Goal: Task Accomplishment & Management: Use online tool/utility

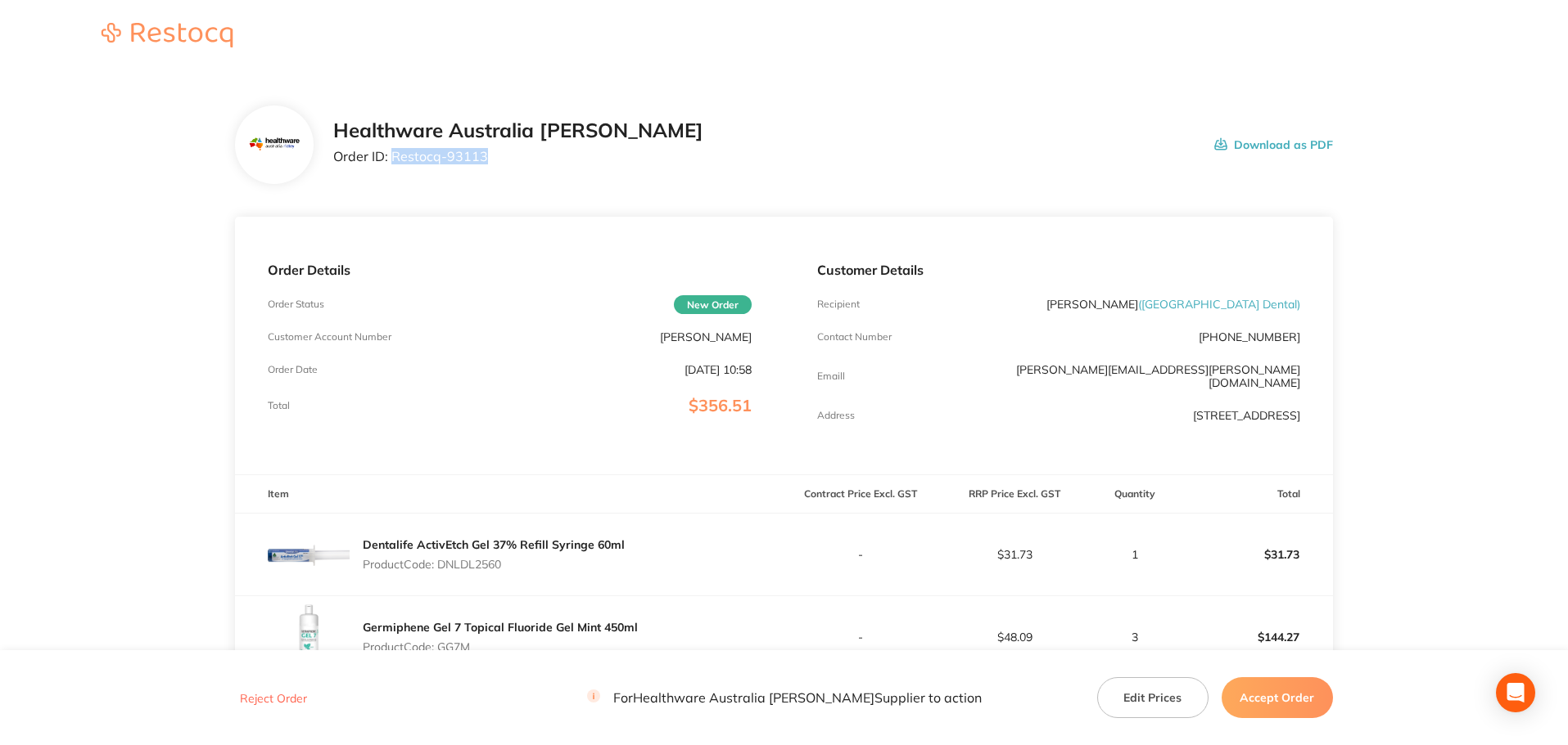
drag, startPoint x: 483, startPoint y: 160, endPoint x: 391, endPoint y: 172, distance: 92.8
click at [391, 172] on div "Healthware Australia [PERSON_NAME] Order ID: Restocq- 93113 Download as PDF" at bounding box center [783, 144] width 1098 height 78
copy p "Restocq- 93113"
drag, startPoint x: 509, startPoint y: 557, endPoint x: 440, endPoint y: 563, distance: 69.3
click at [440, 563] on p "Product Code: DNLDL2560" at bounding box center [493, 565] width 262 height 14
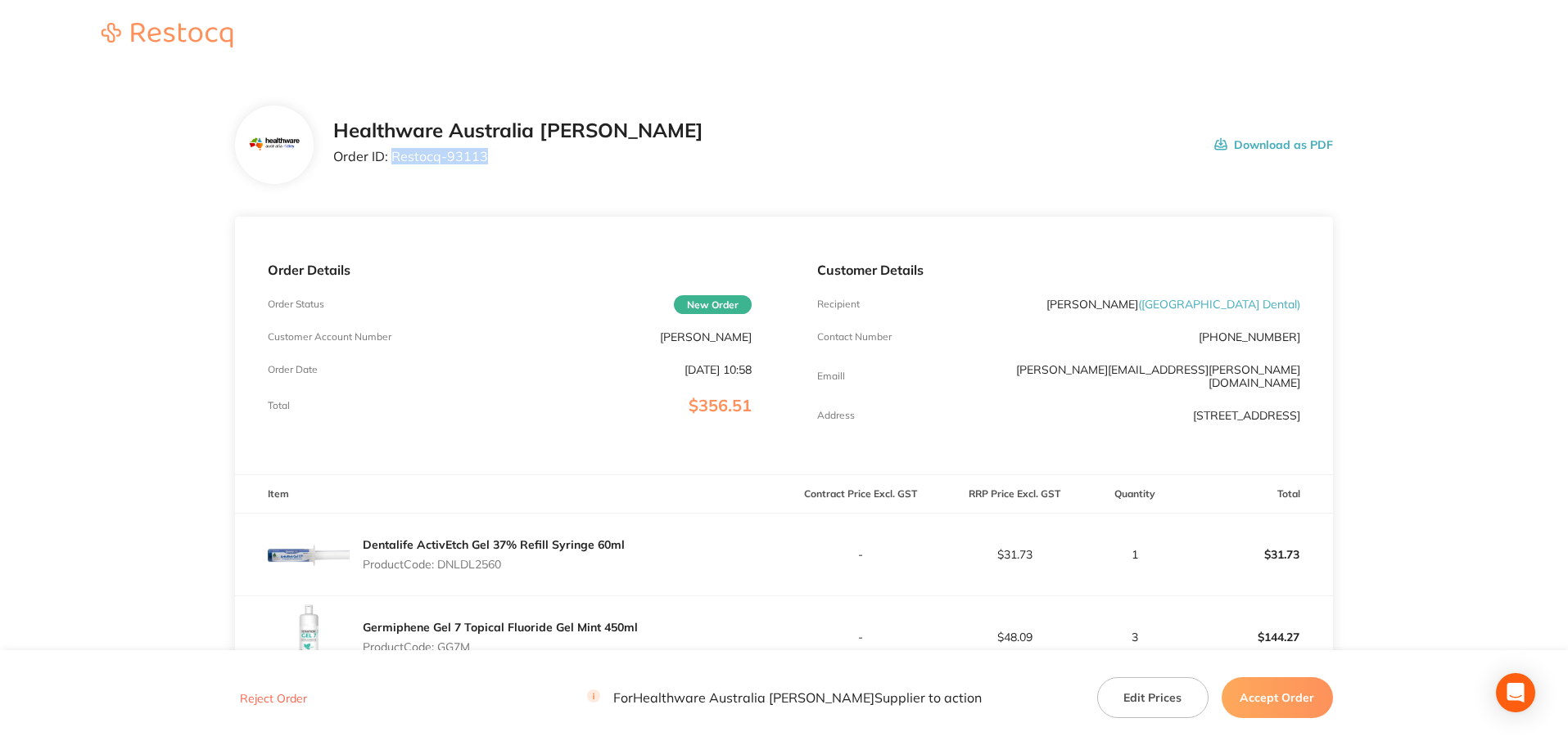
copy p "DNLDL2560"
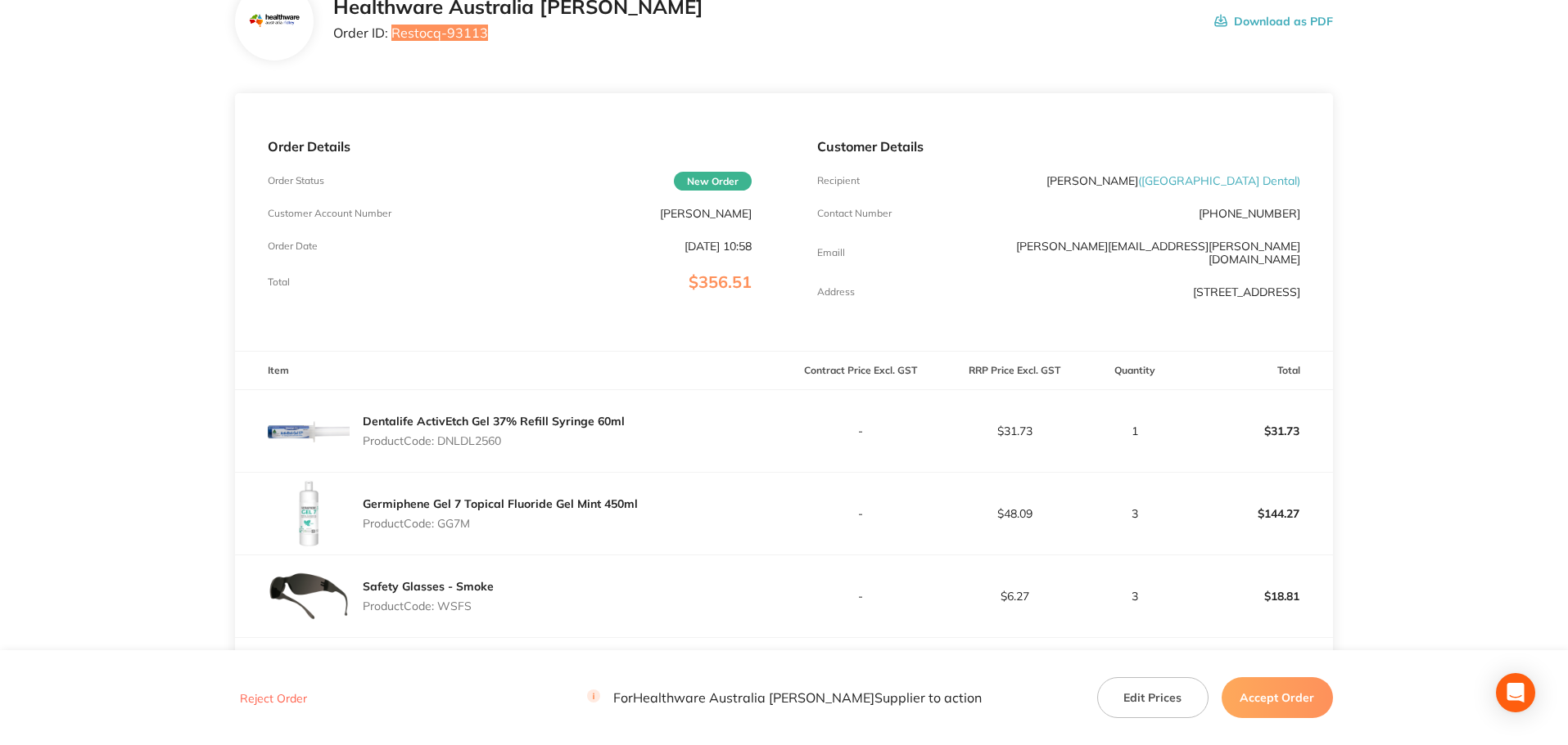
scroll to position [164, 0]
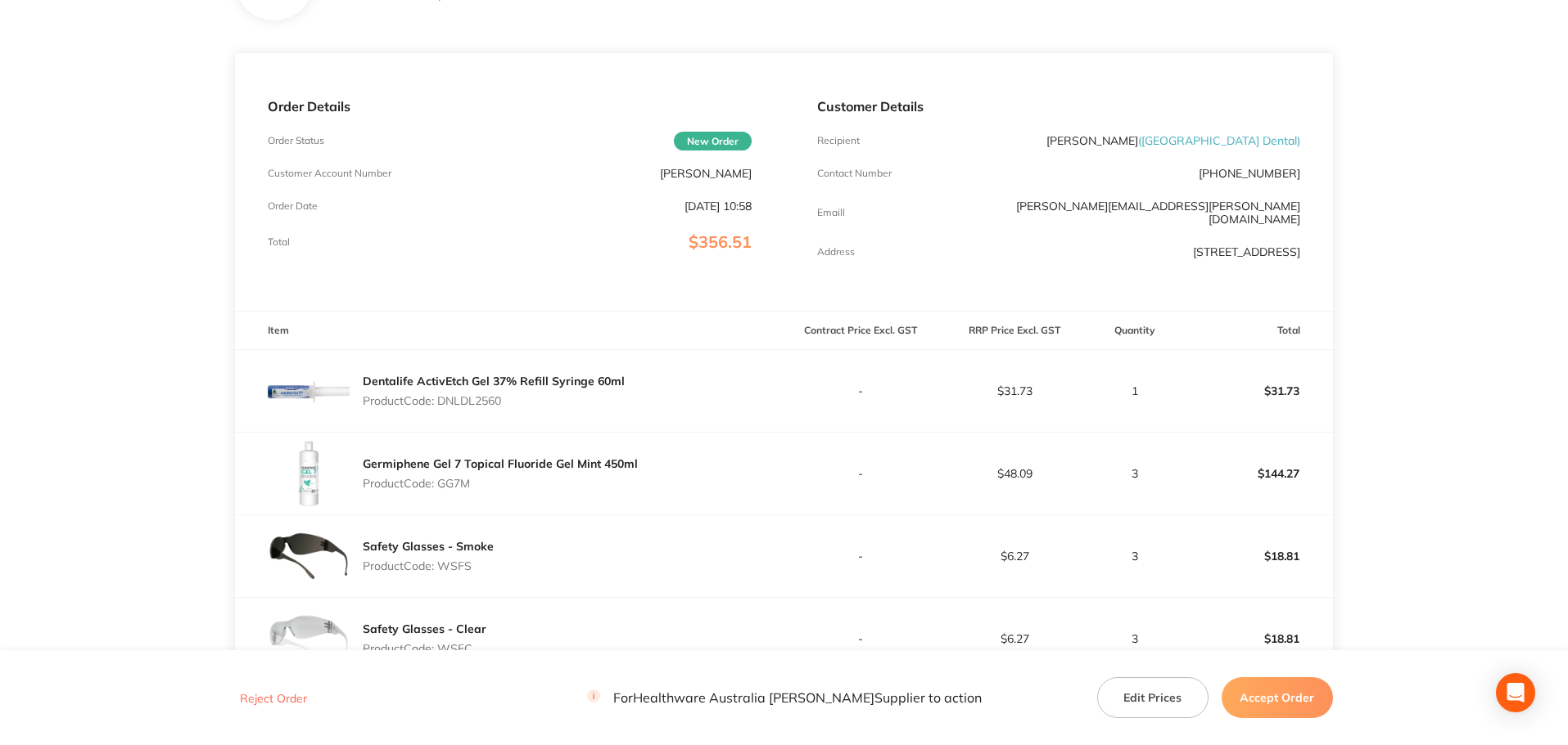
click at [456, 477] on p "Product Code: GG7M" at bounding box center [500, 483] width 275 height 14
copy p "GG7M"
click at [465, 563] on p "Product Code: WSFS" at bounding box center [429, 566] width 131 height 14
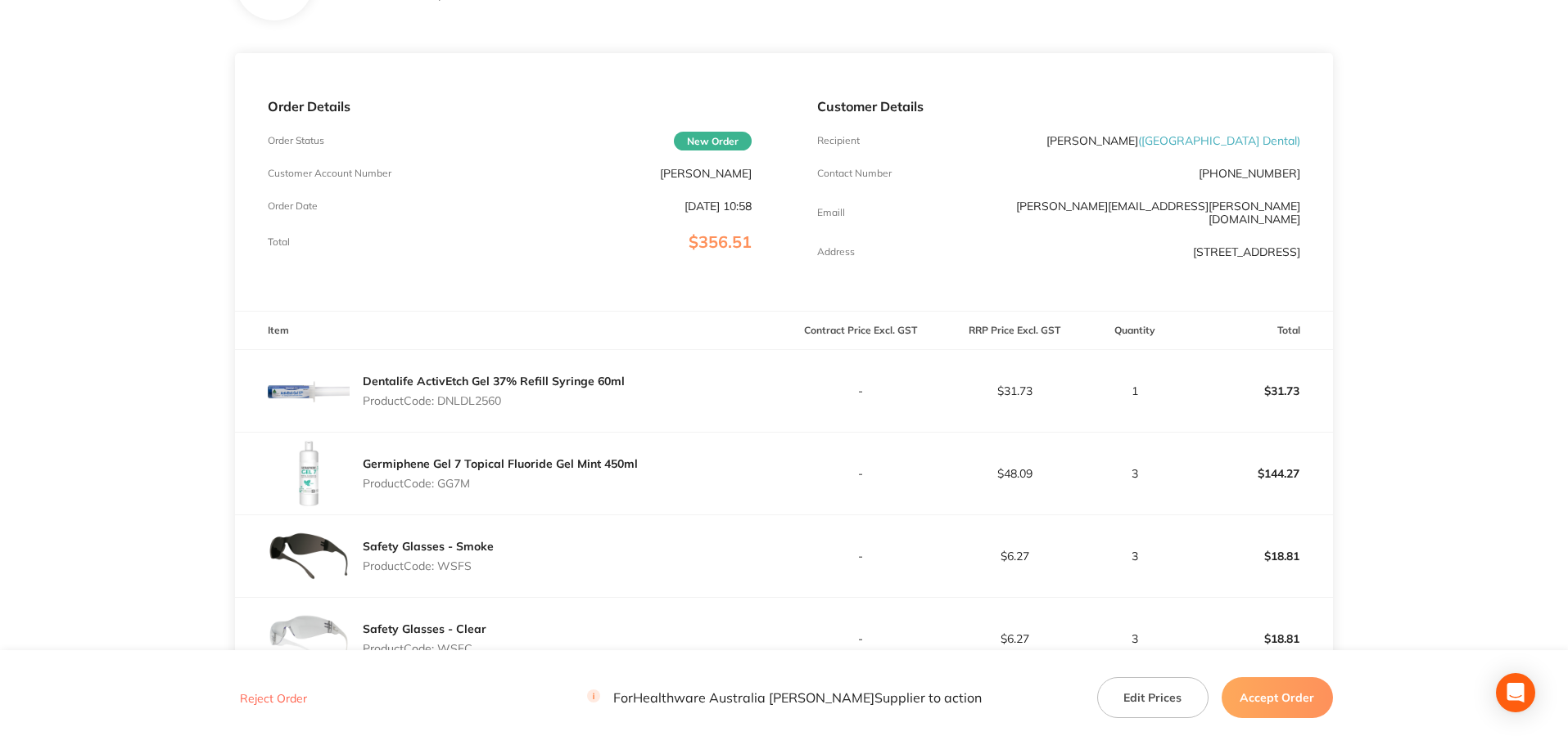
copy p "WSFS"
click at [455, 643] on p "Product Code: WSFC" at bounding box center [425, 649] width 124 height 14
copy p "WSFC"
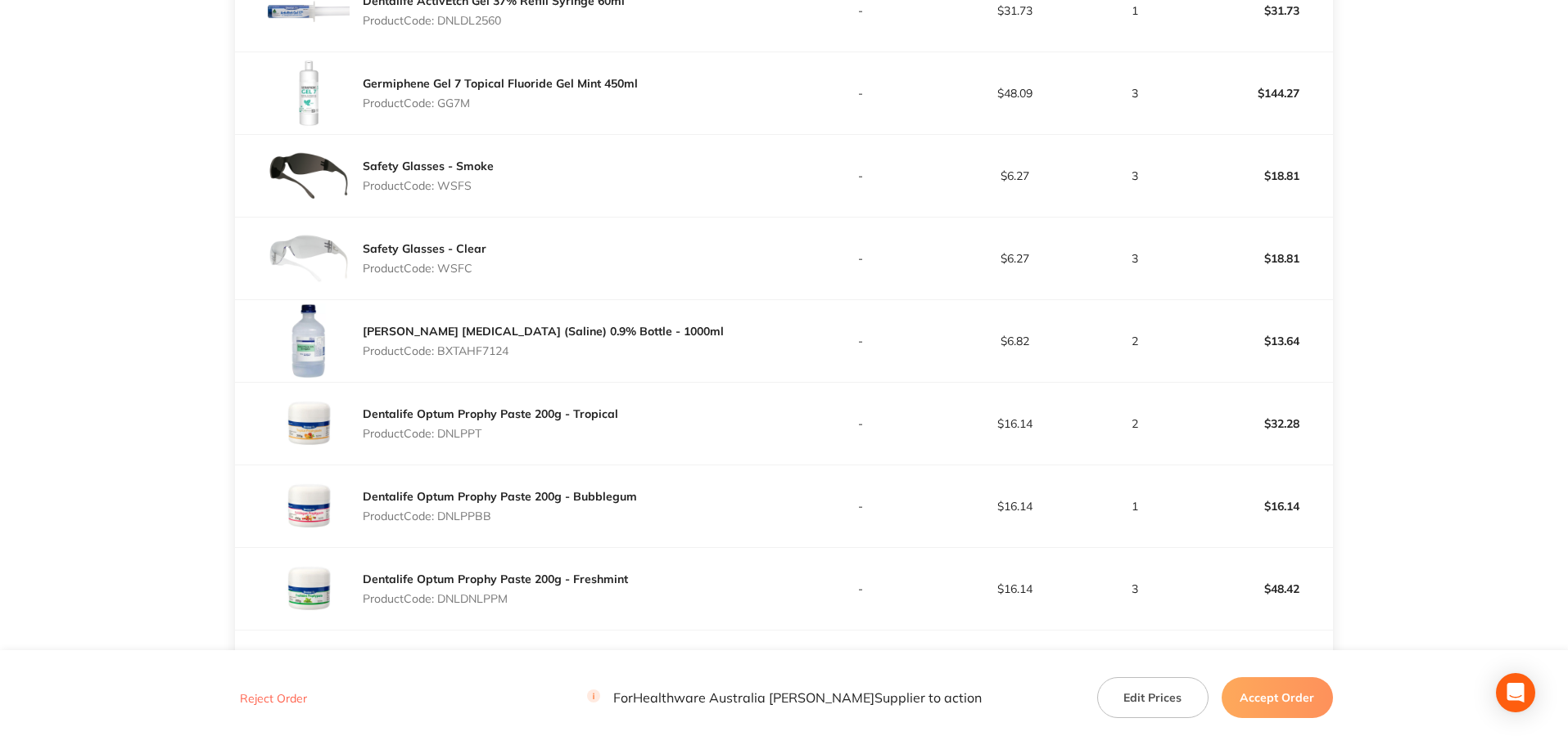
scroll to position [573, 0]
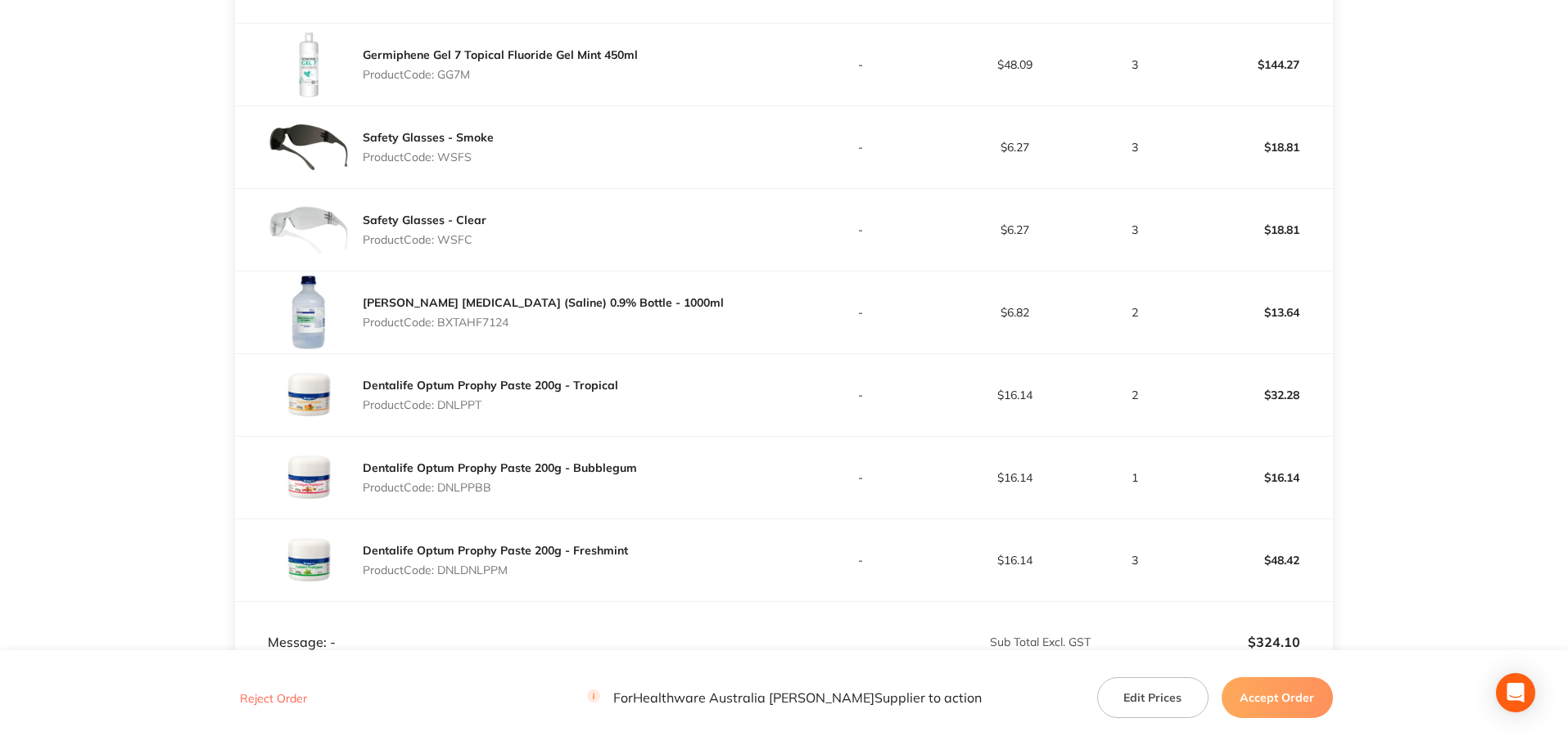
click at [492, 318] on p "Product Code: BXTAHF7124" at bounding box center [544, 322] width 361 height 14
copy p "BXTAHF7124"
click at [462, 400] on p "Product Code: DNLPPT" at bounding box center [490, 405] width 256 height 14
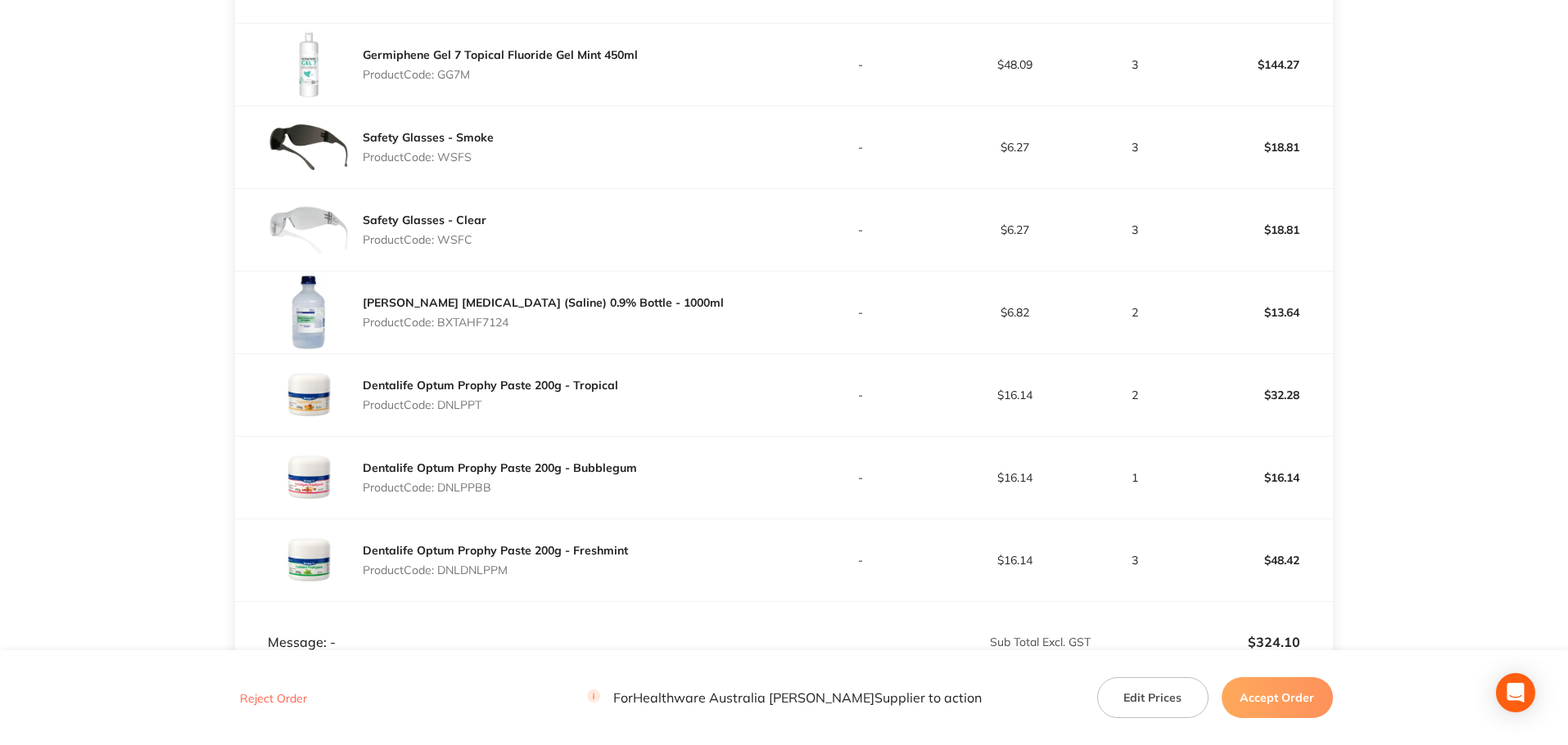
copy p "DNLPPT"
click at [481, 471] on div "Dentalife Optum Prophy Paste 200g - Bubblegum Product Code: DNLPPBB" at bounding box center [500, 477] width 274 height 45
copy p "DNLPPBB"
click at [463, 564] on p "Product Code: DNLDNLPPM" at bounding box center [495, 570] width 266 height 14
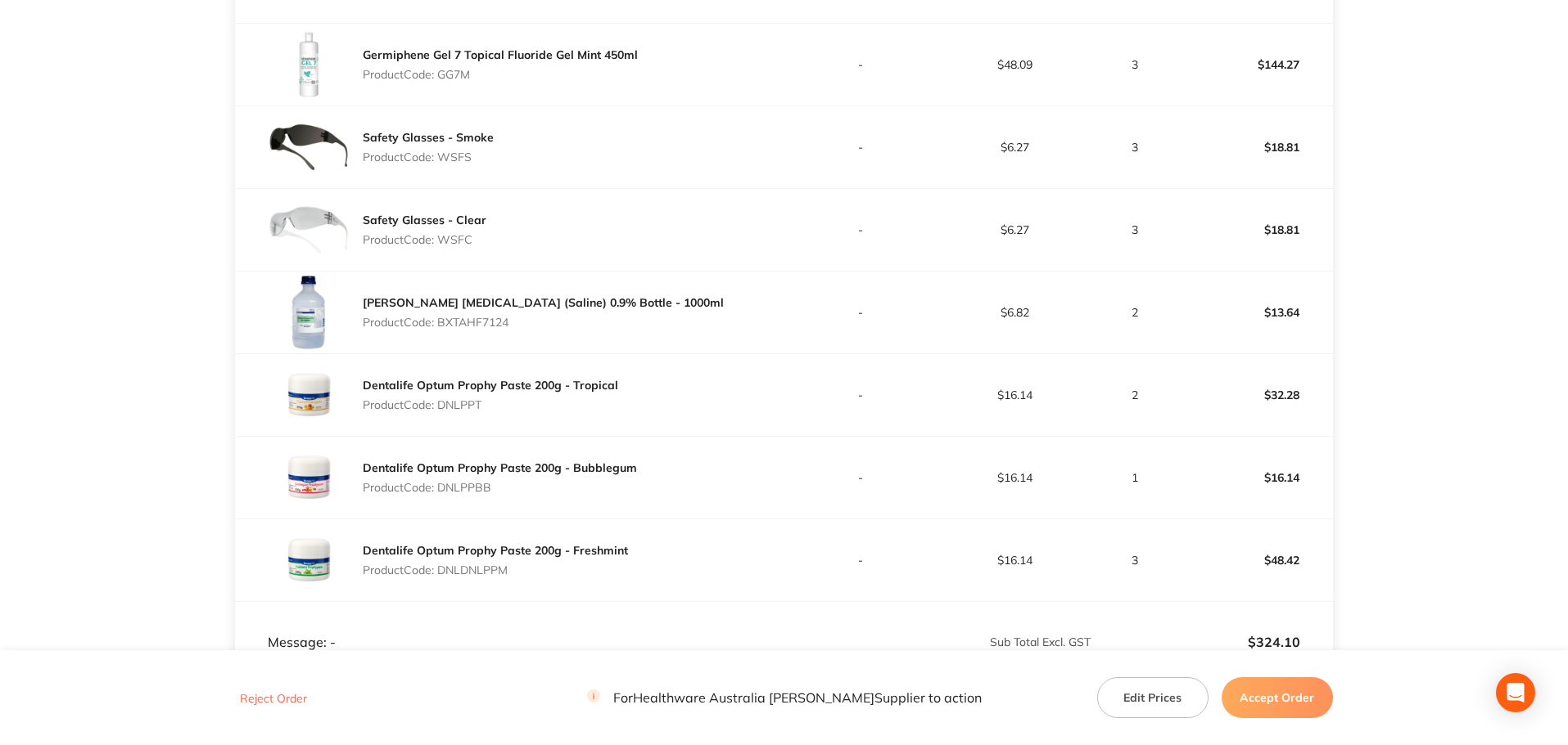
click at [463, 564] on p "Product Code: DNLDNLPPM" at bounding box center [495, 570] width 266 height 14
copy p "DNLDNLPPM"
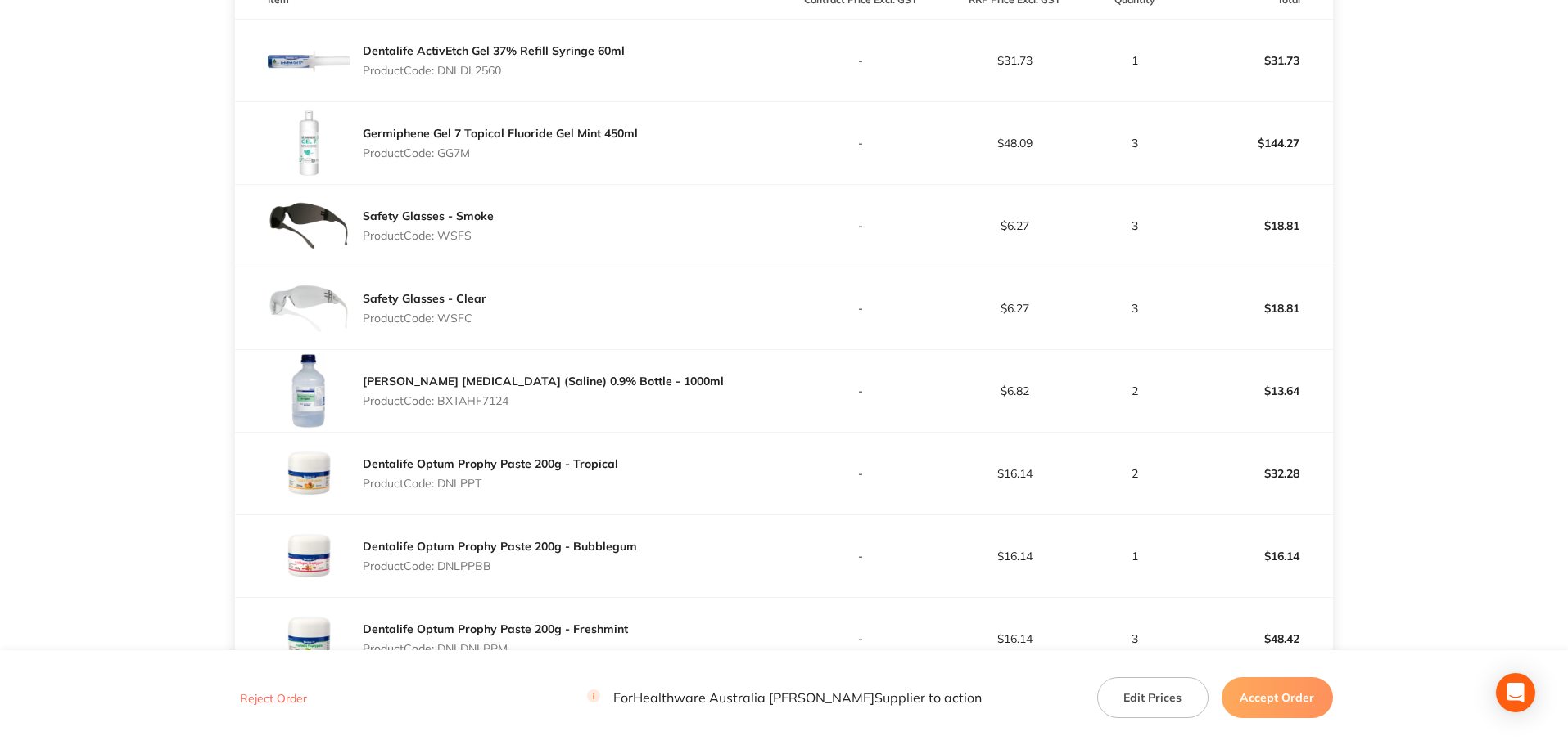
scroll to position [576, 0]
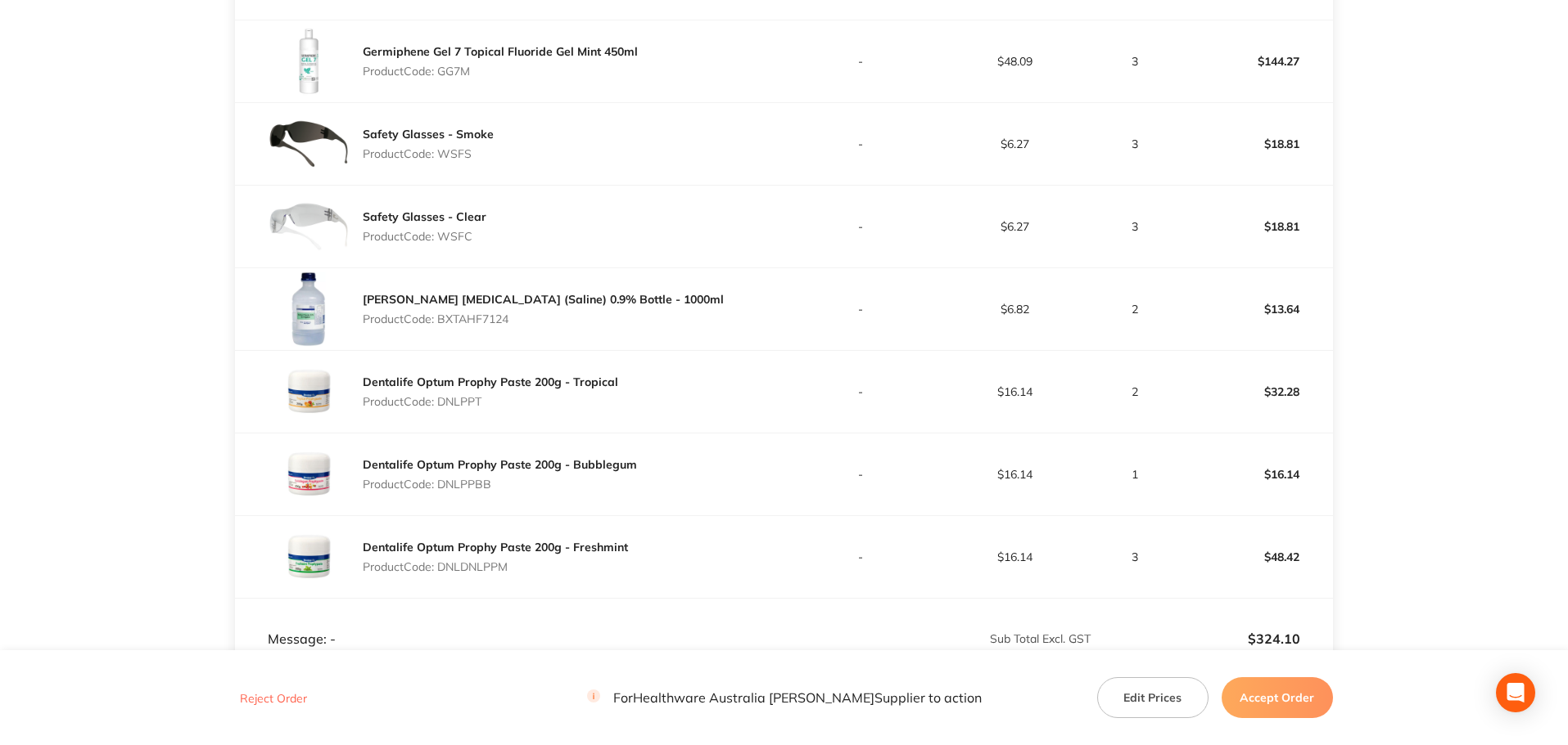
click at [1287, 699] on button "Accept Order" at bounding box center [1276, 698] width 111 height 41
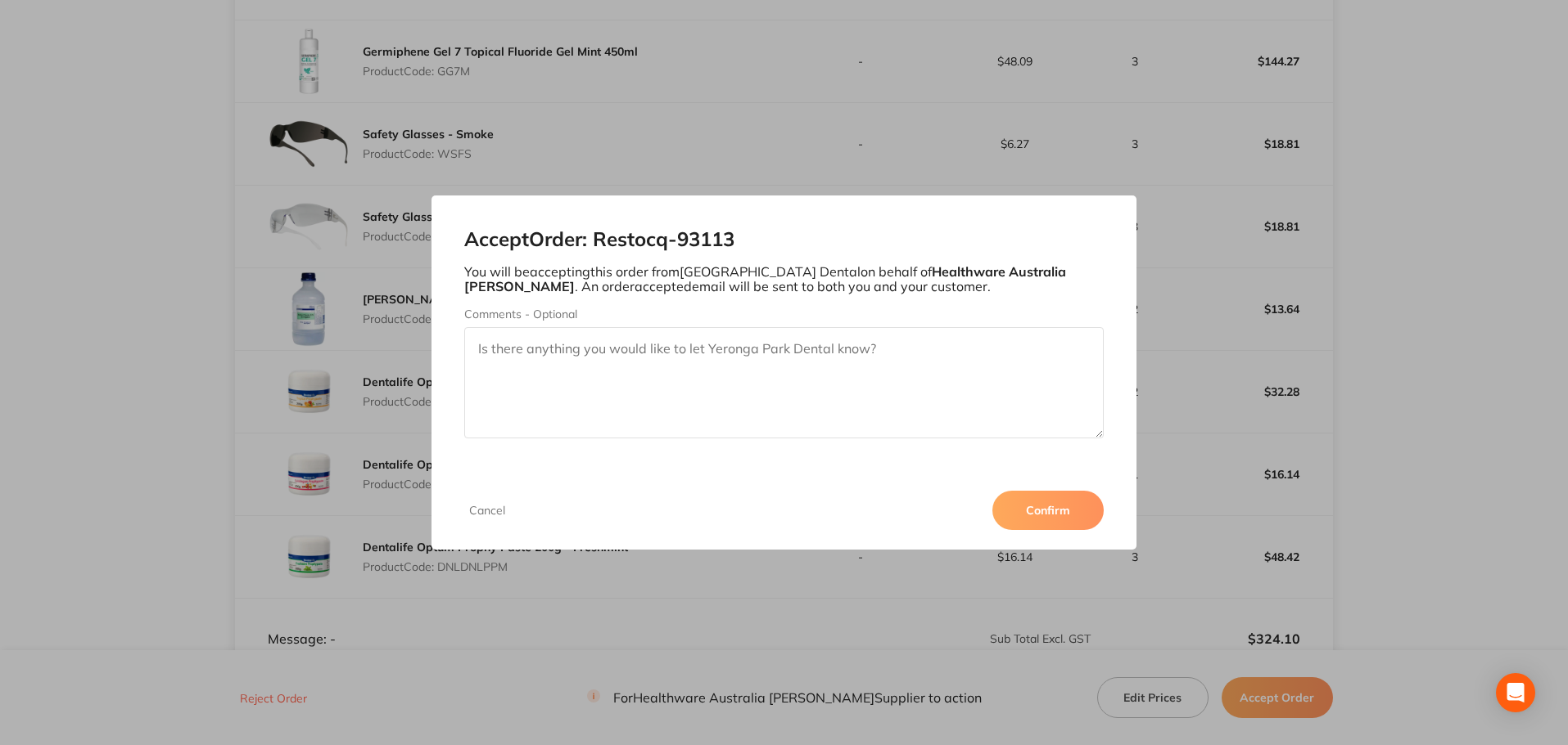
click at [1063, 503] on button "Confirm" at bounding box center [1048, 510] width 111 height 40
